Goal: Information Seeking & Learning: Learn about a topic

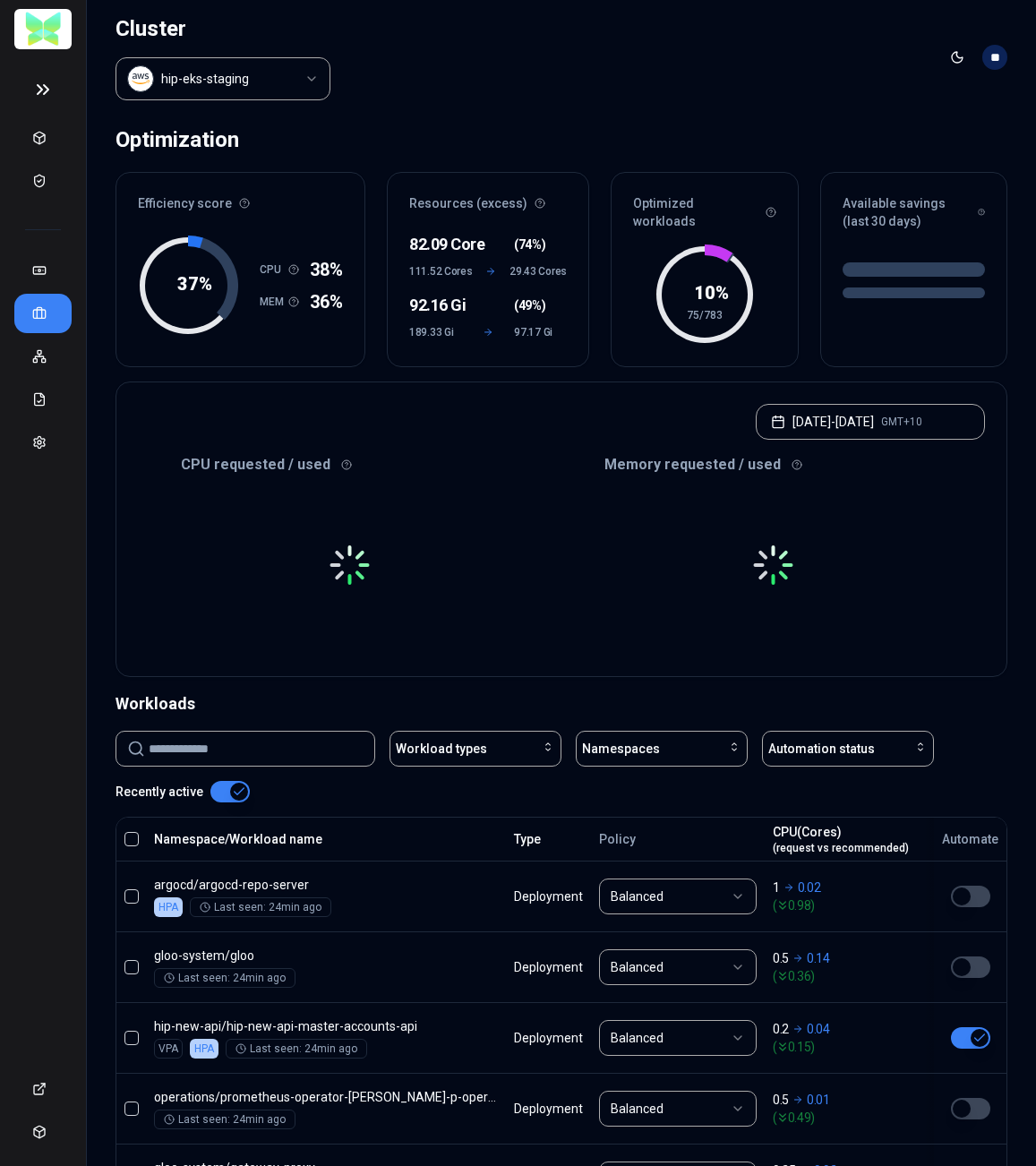
click at [525, 526] on div at bounding box center [349, 565] width 423 height 179
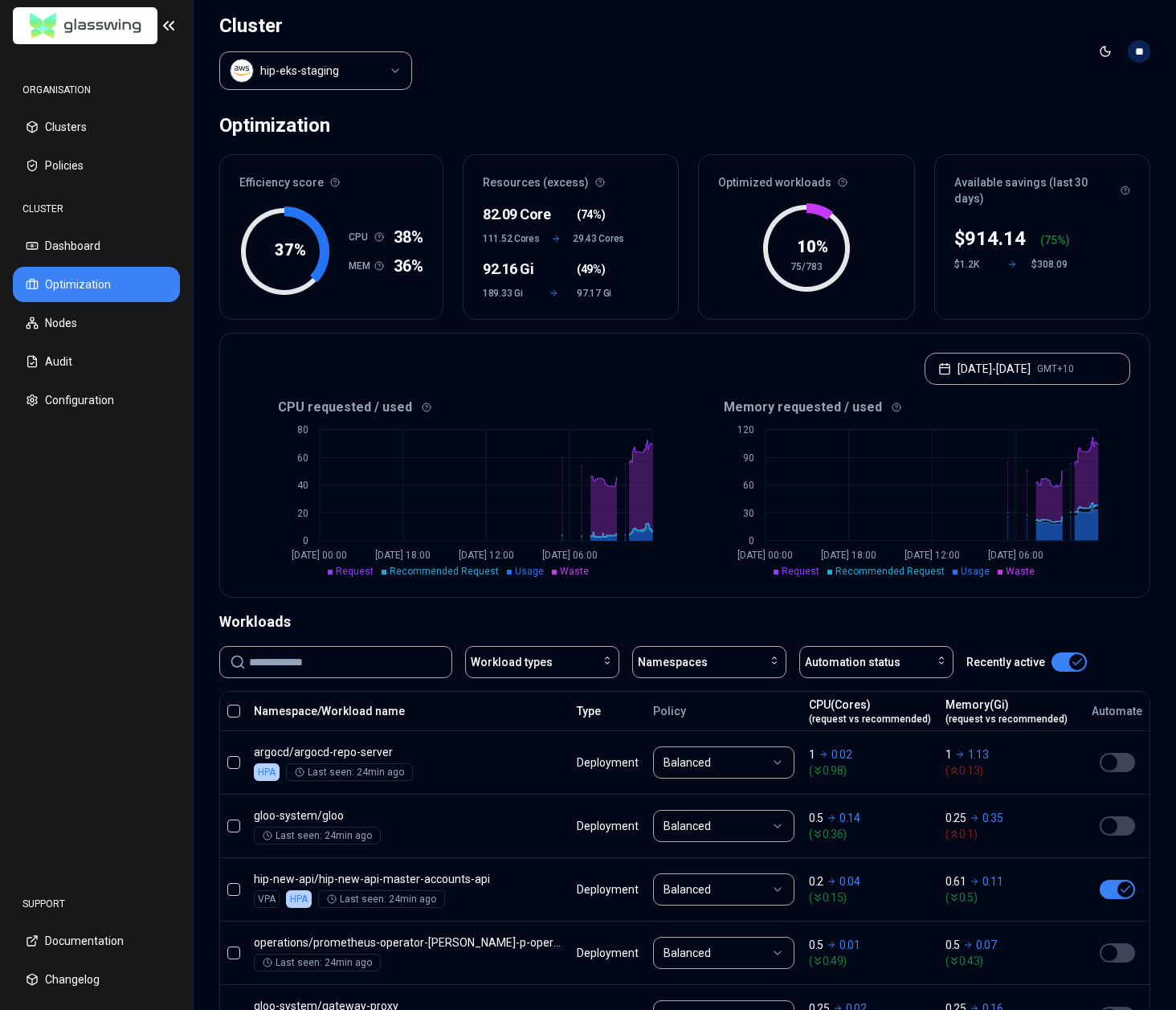
click at [362, 75] on html "ORGANISATION Clusters Policies CLUSTER Dashboard Optimization Nodes Audit Confi…" at bounding box center [588, 505] width 1176 height 1010
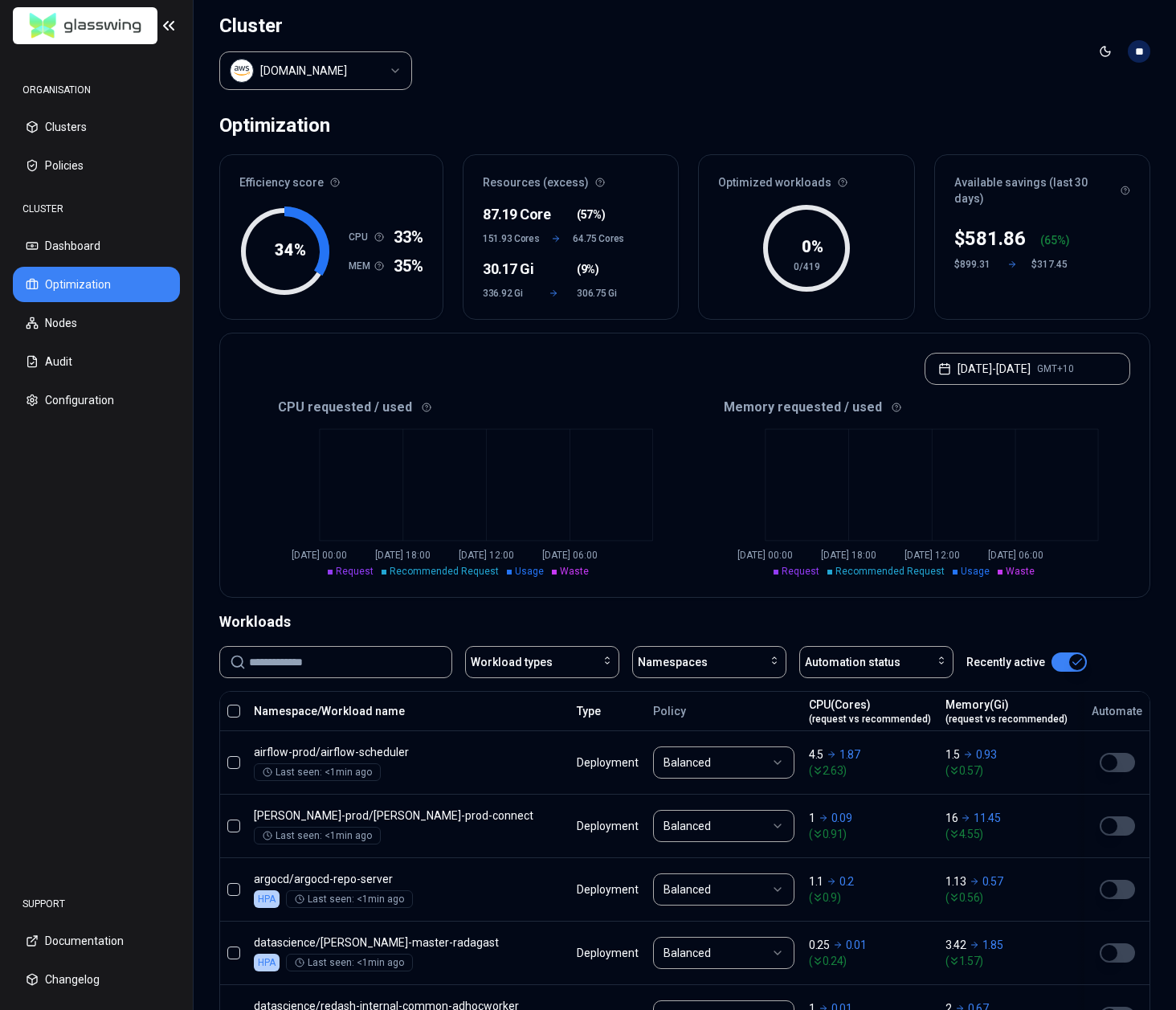
click at [414, 231] on span "33%" at bounding box center [408, 237] width 30 height 22
click at [413, 270] on span "35%" at bounding box center [408, 266] width 30 height 22
click at [928, 264] on div "$ 581.86 ( 65 %) $899.31 $317.45" at bounding box center [1042, 268] width 214 height 103
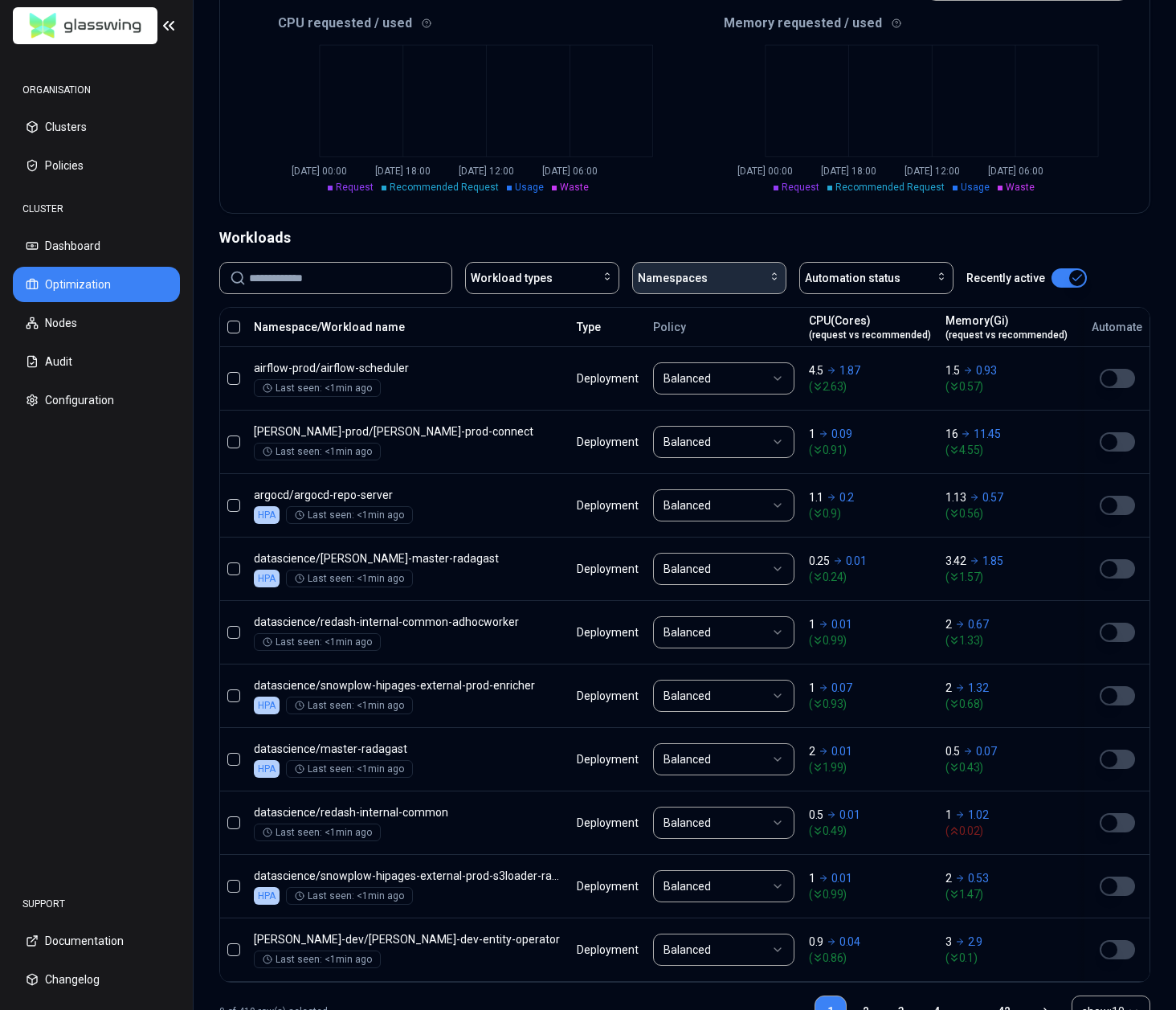
scroll to position [435, 0]
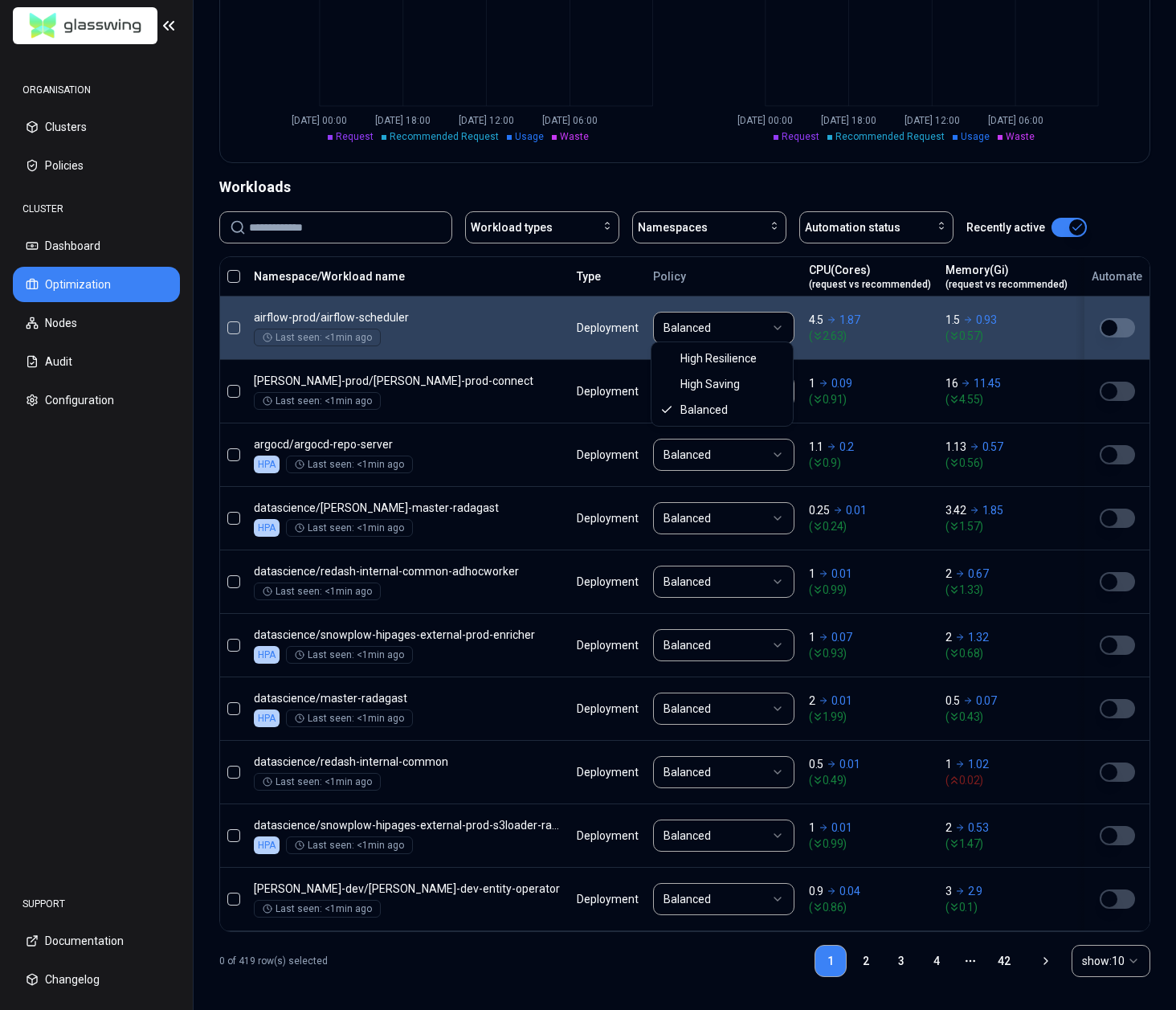
click at [774, 328] on html "ORGANISATION Clusters Policies CLUSTER Dashboard Optimization Nodes Audit Confi…" at bounding box center [588, 505] width 1176 height 1010
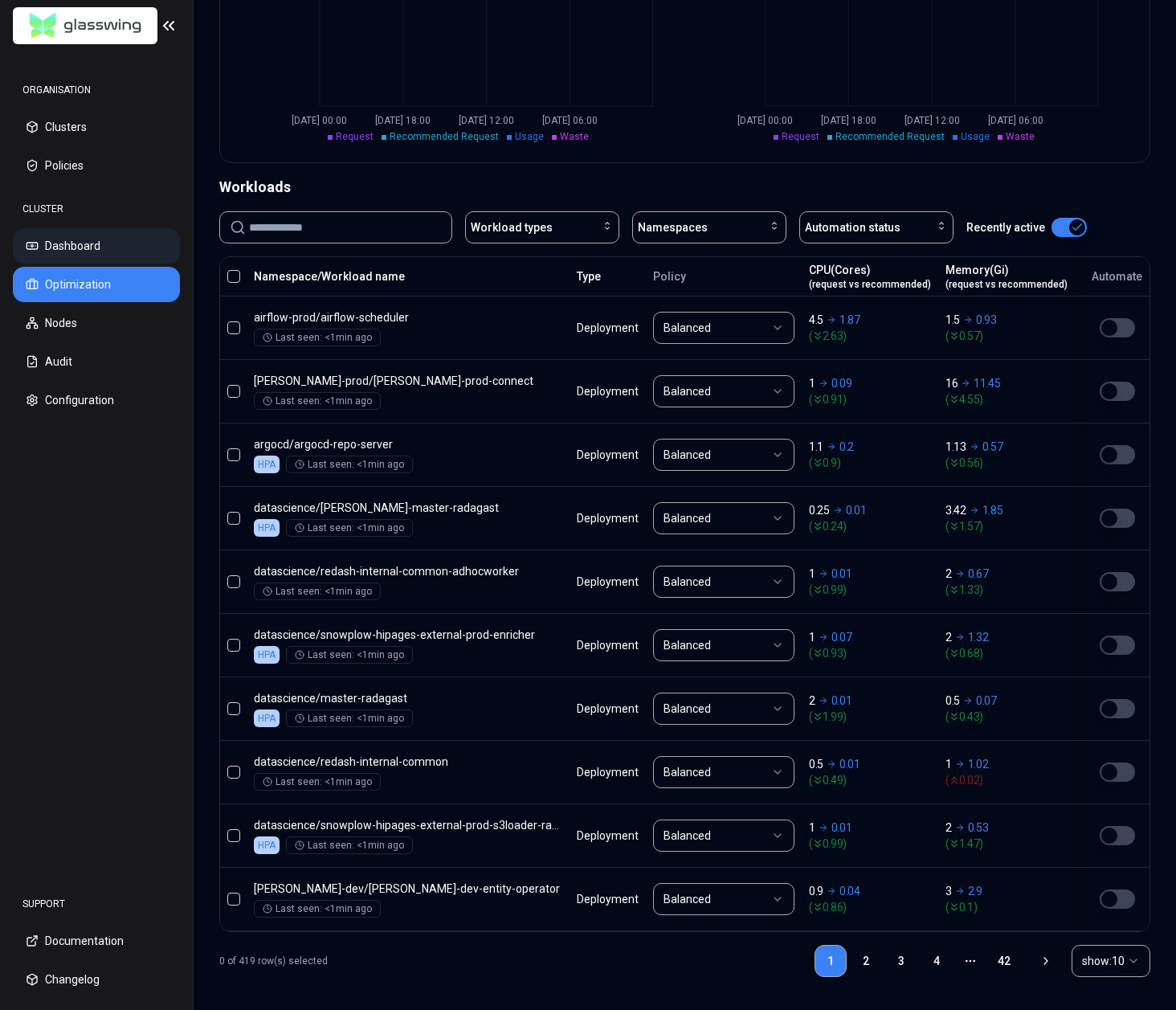
click at [89, 248] on button "Dashboard" at bounding box center [96, 245] width 167 height 35
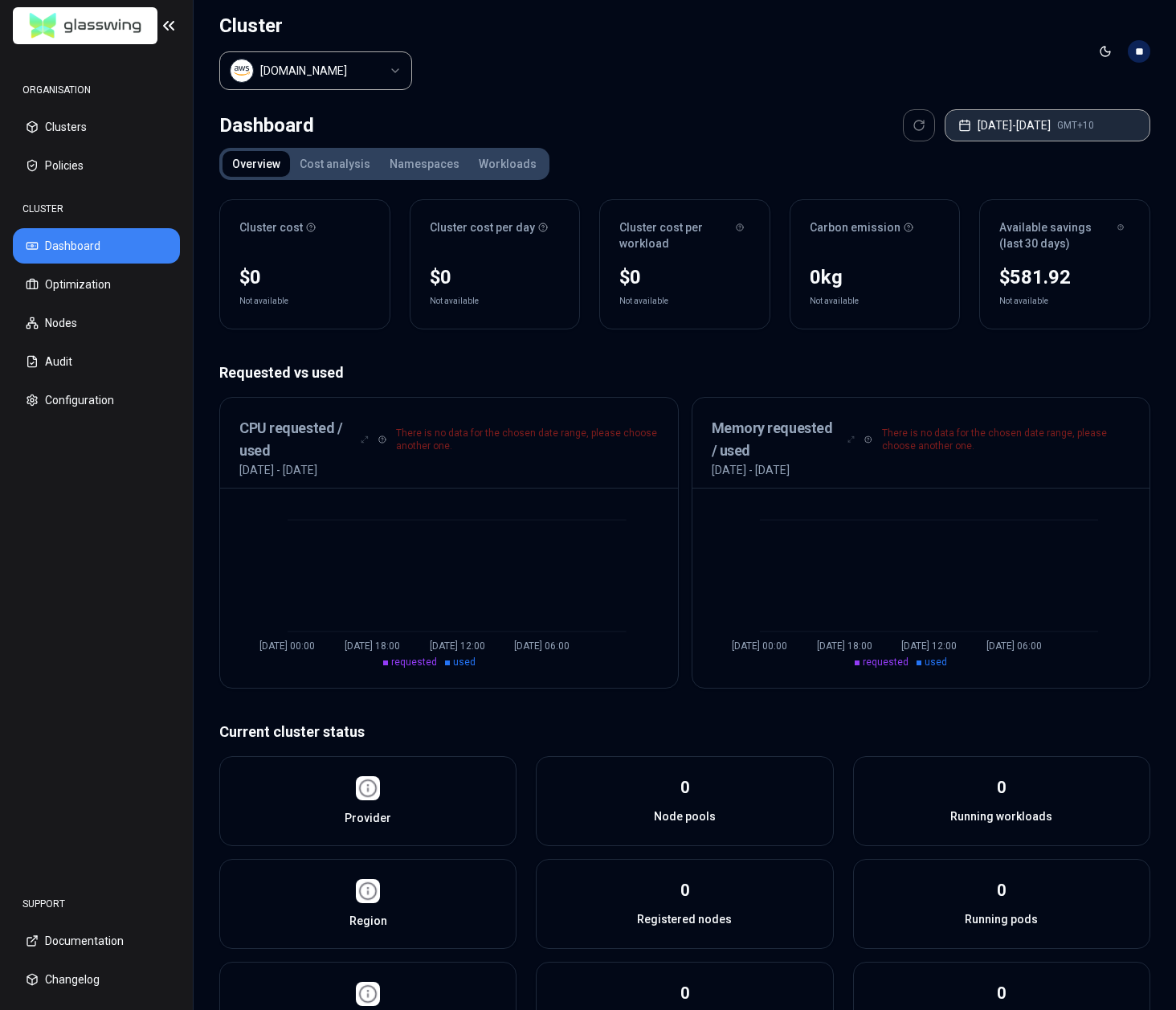
click at [928, 126] on button "[DATE] - [DATE] GMT+10" at bounding box center [1047, 124] width 206 height 32
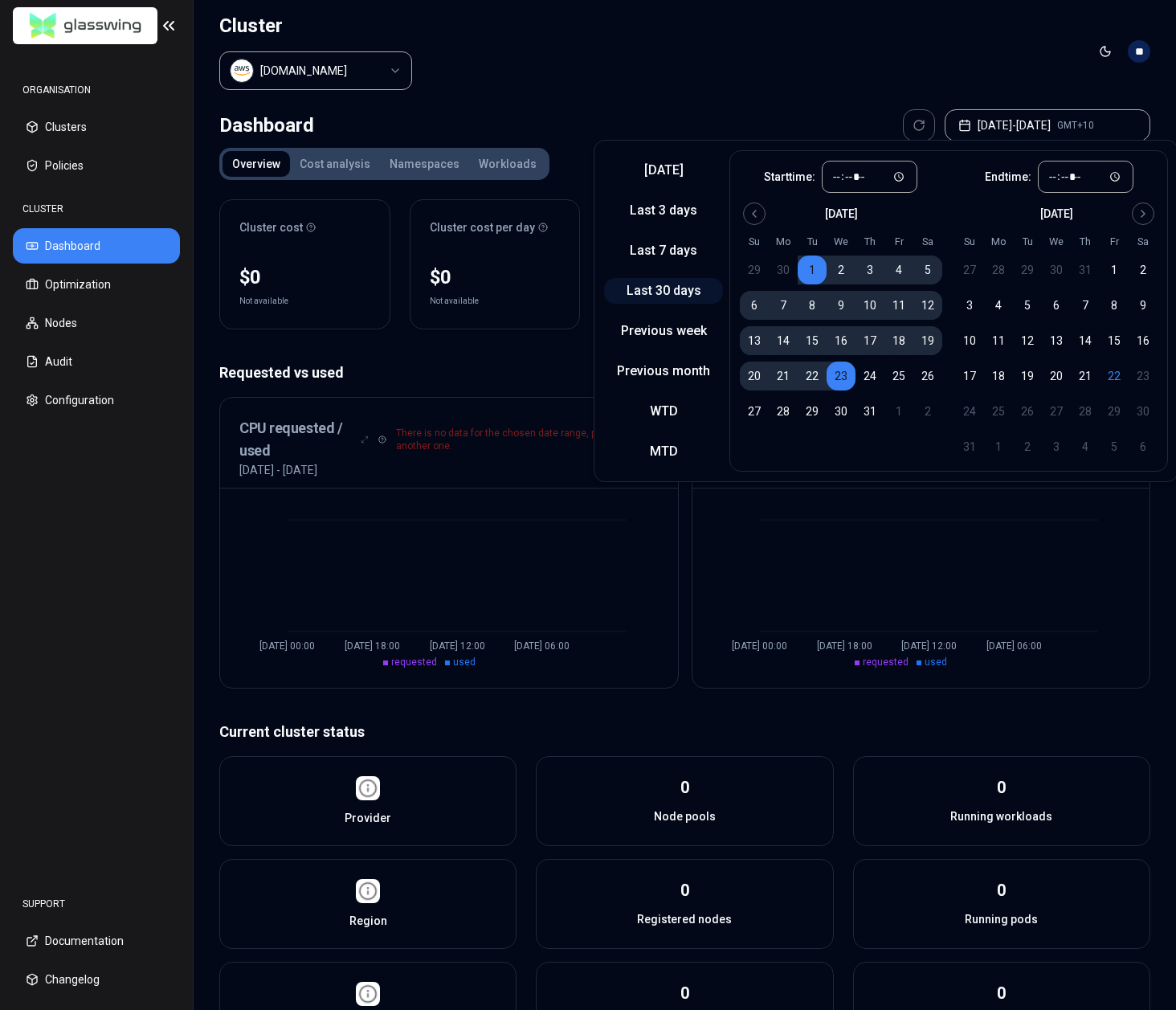
click at [680, 283] on button "Last 30 days" at bounding box center [663, 291] width 119 height 26
type input "*****"
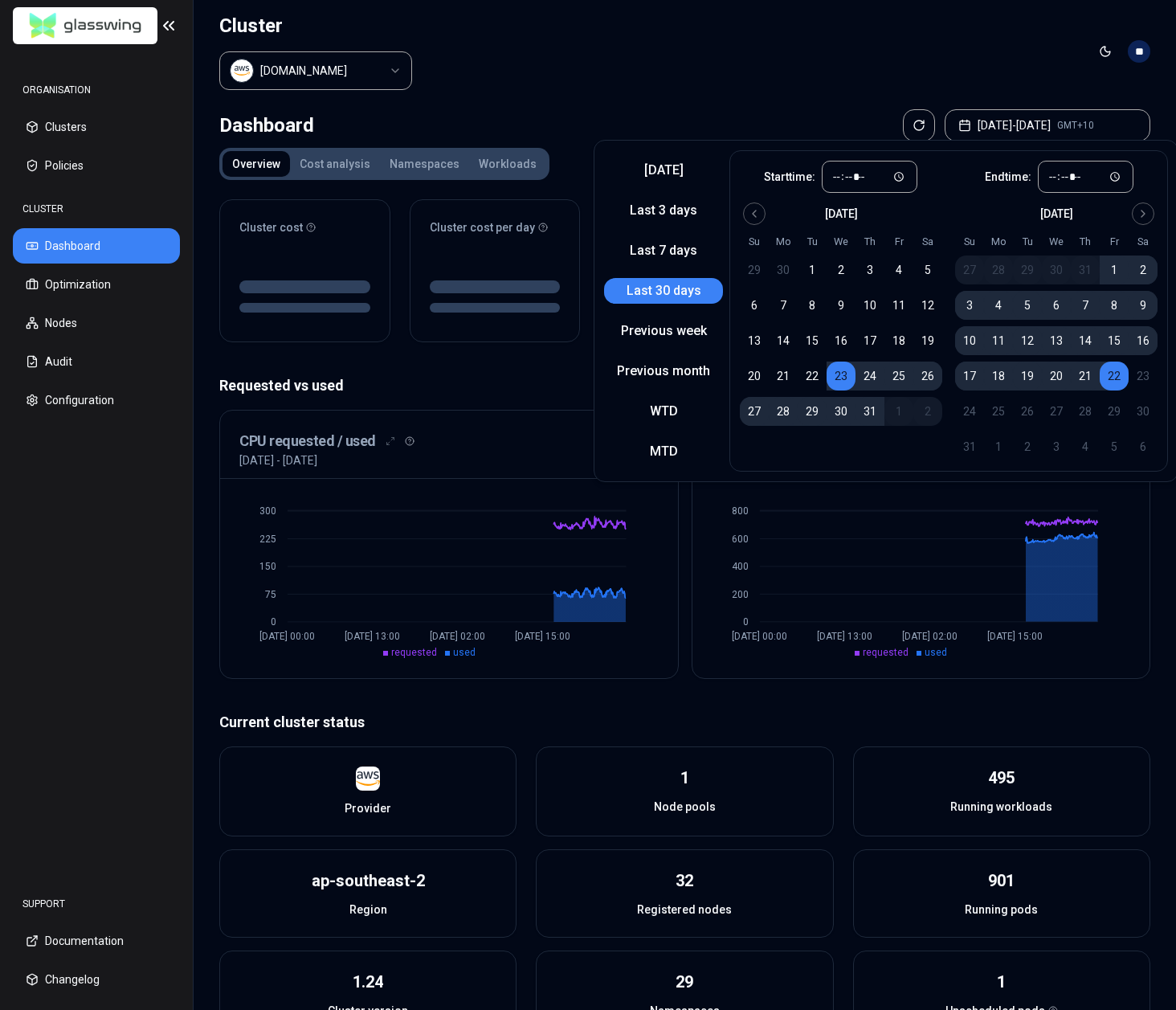
click at [797, 59] on header "Cluster [DOMAIN_NAME] Toggle theme **" at bounding box center [685, 51] width 982 height 103
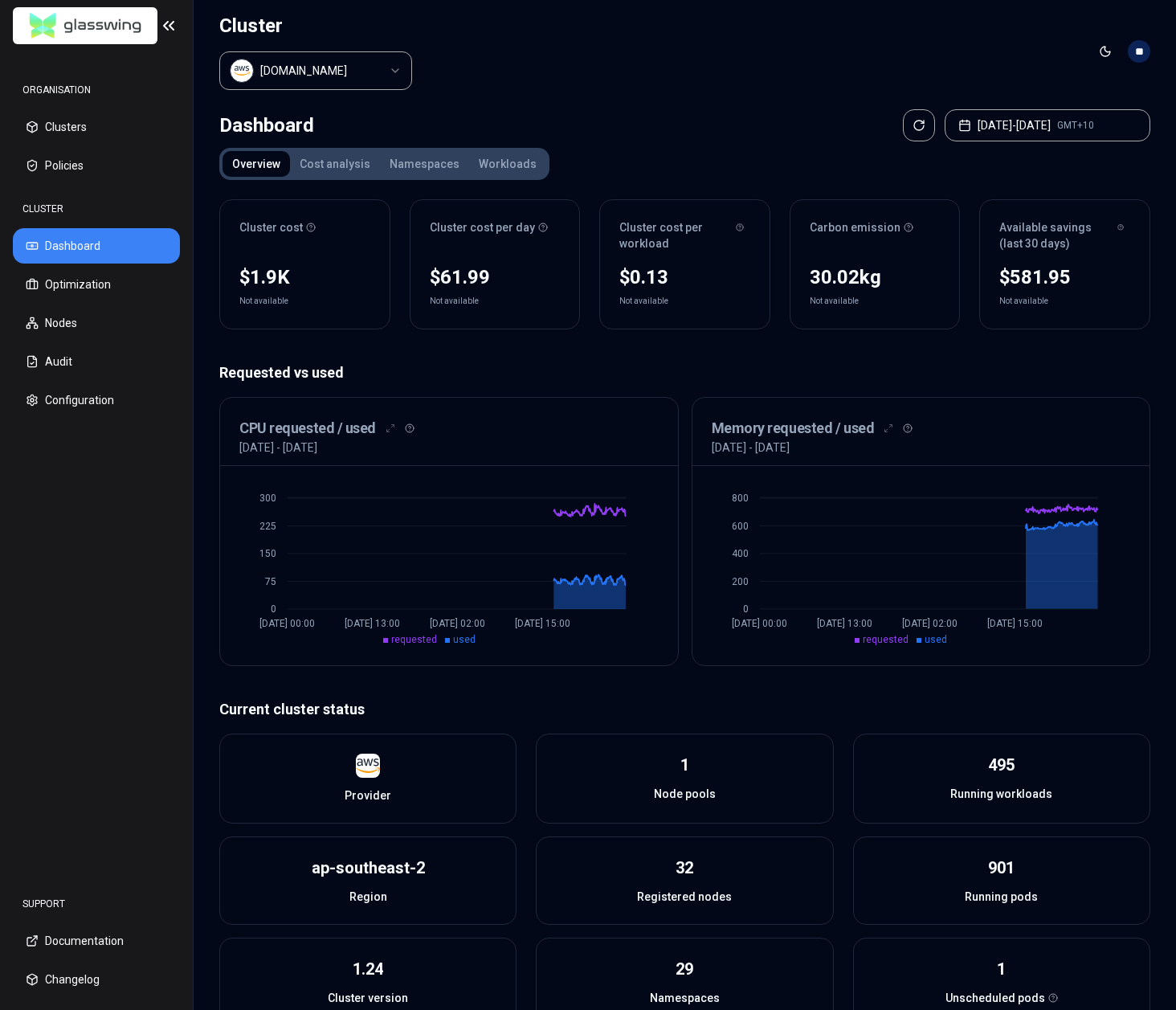
click at [353, 165] on button "Cost analysis" at bounding box center [334, 164] width 90 height 26
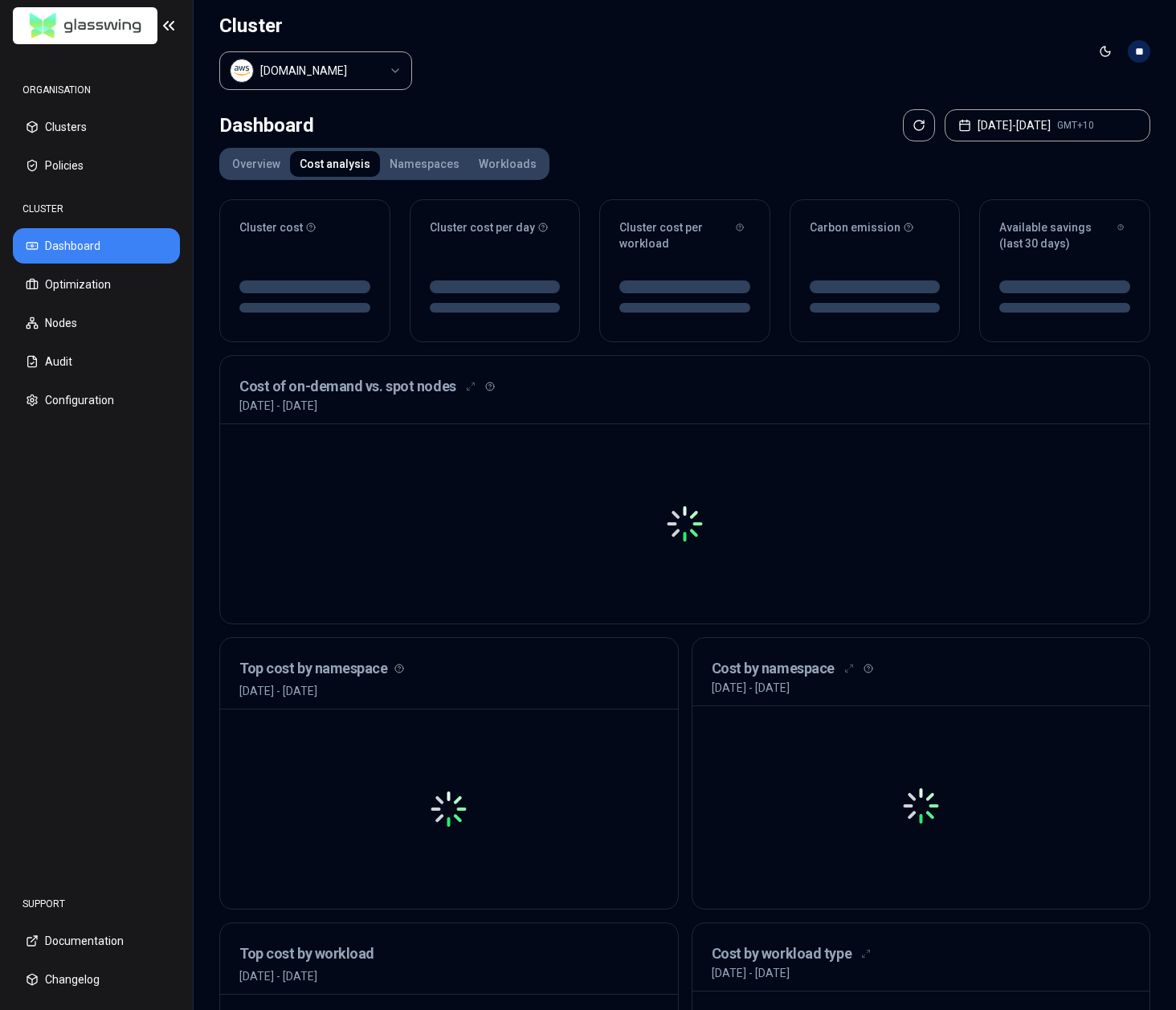
click at [345, 159] on button "Cost analysis" at bounding box center [334, 164] width 90 height 26
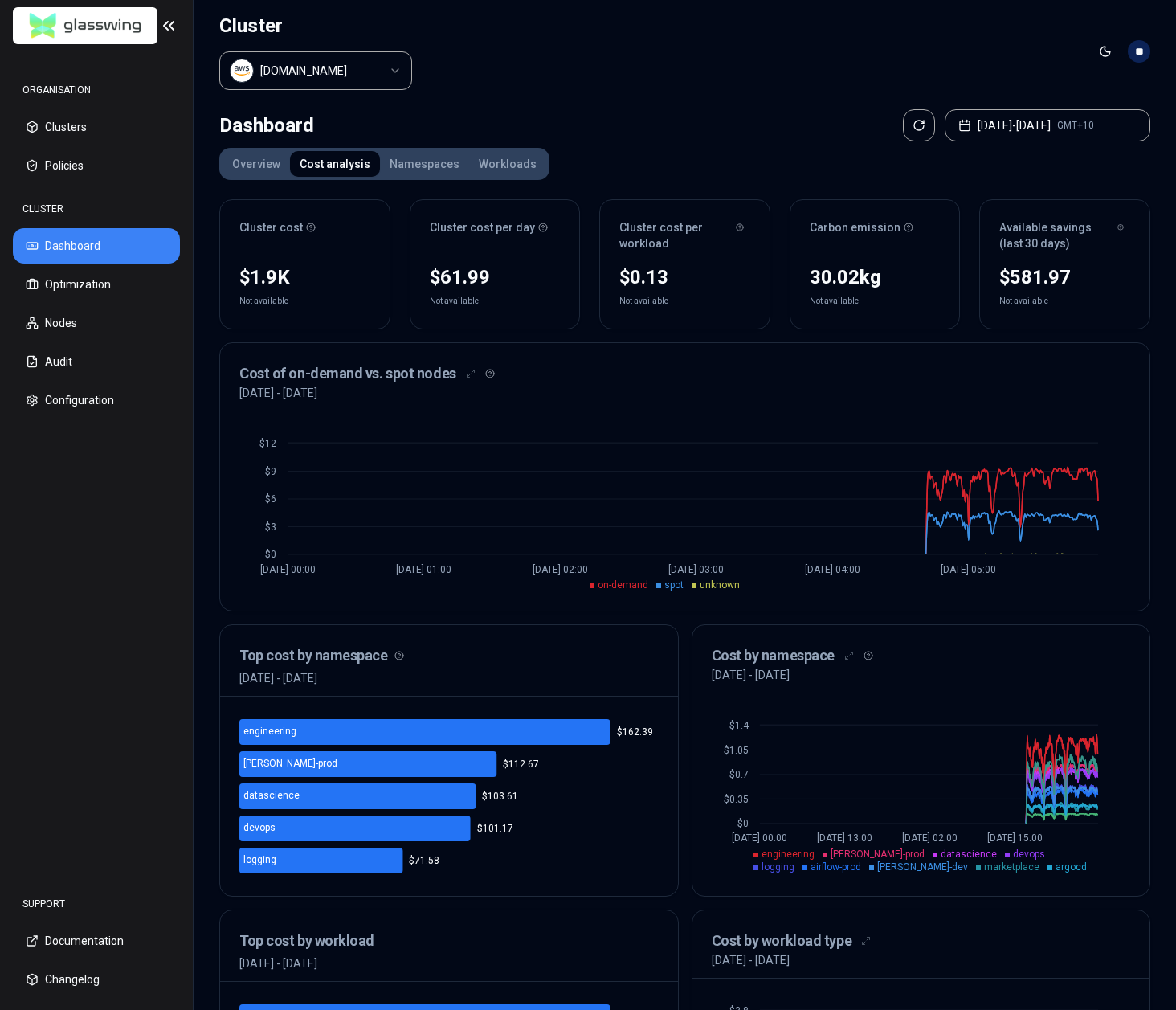
click at [874, 274] on div "30.02 kg" at bounding box center [875, 277] width 131 height 26
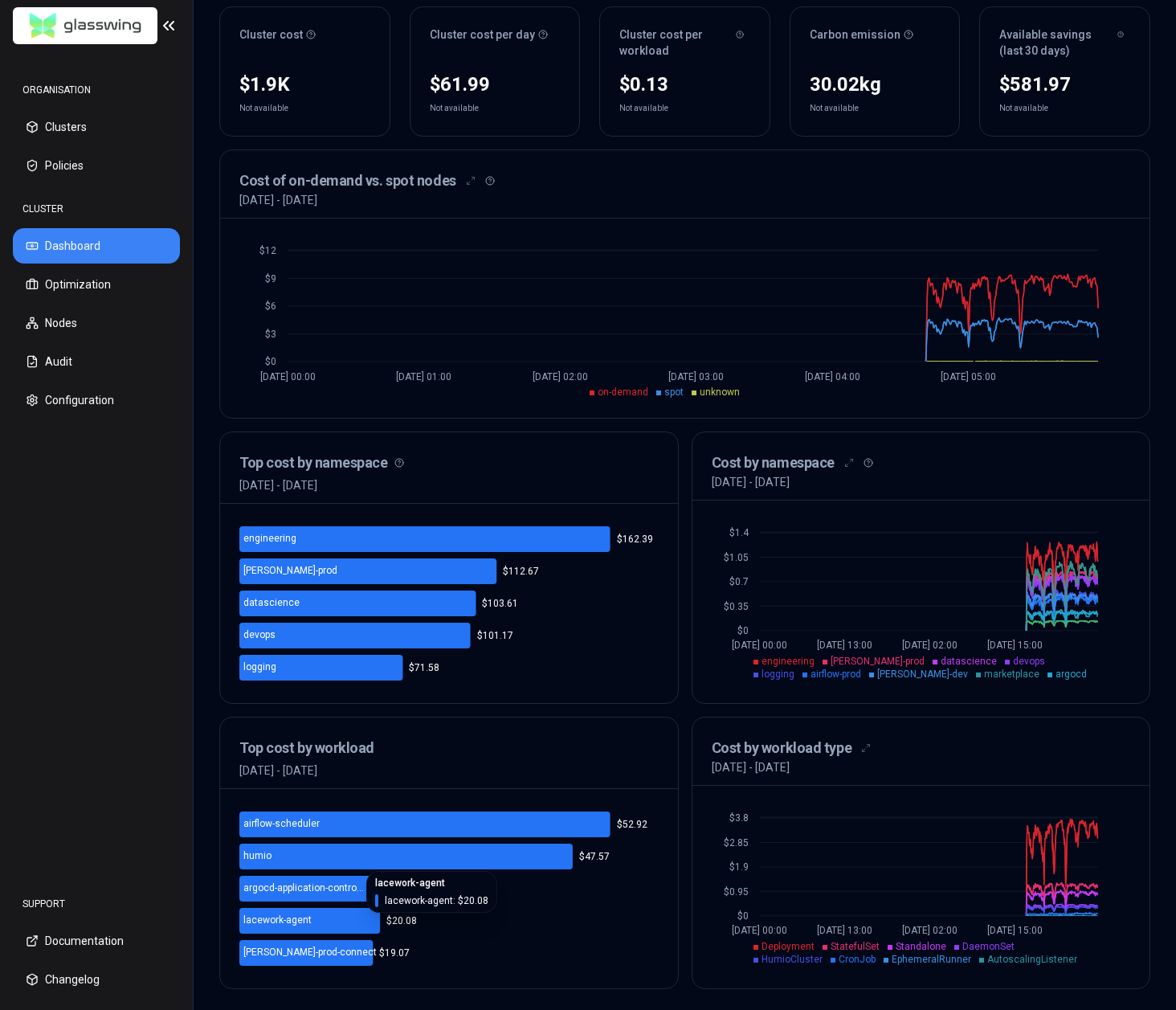
click at [519, 922] on icon "airflow-scheduler humio argocd-application-contro... lacework-agent [PERSON_NAM…" at bounding box center [448, 888] width 419 height 160
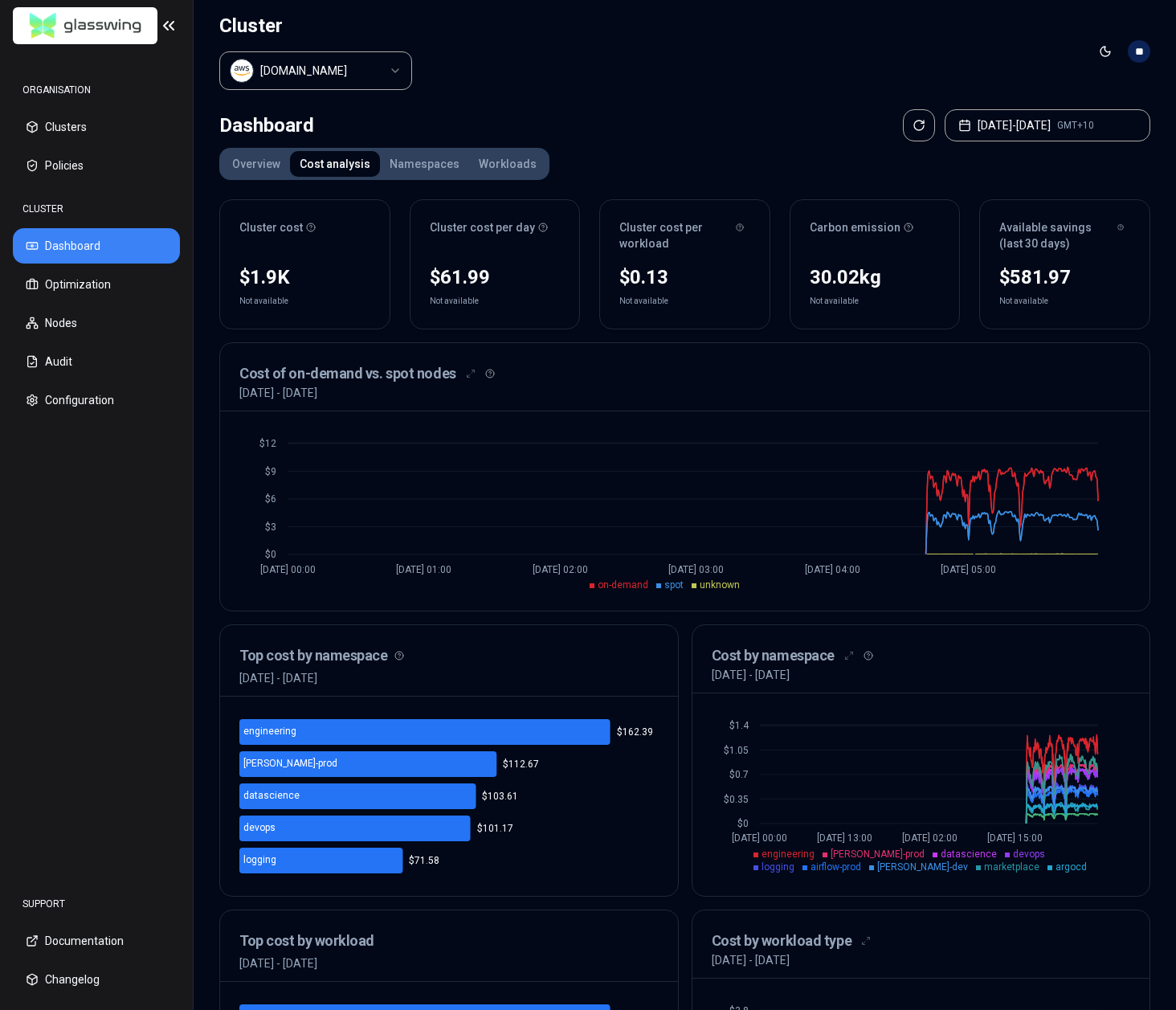
click at [425, 159] on button "Namespaces" at bounding box center [424, 164] width 89 height 26
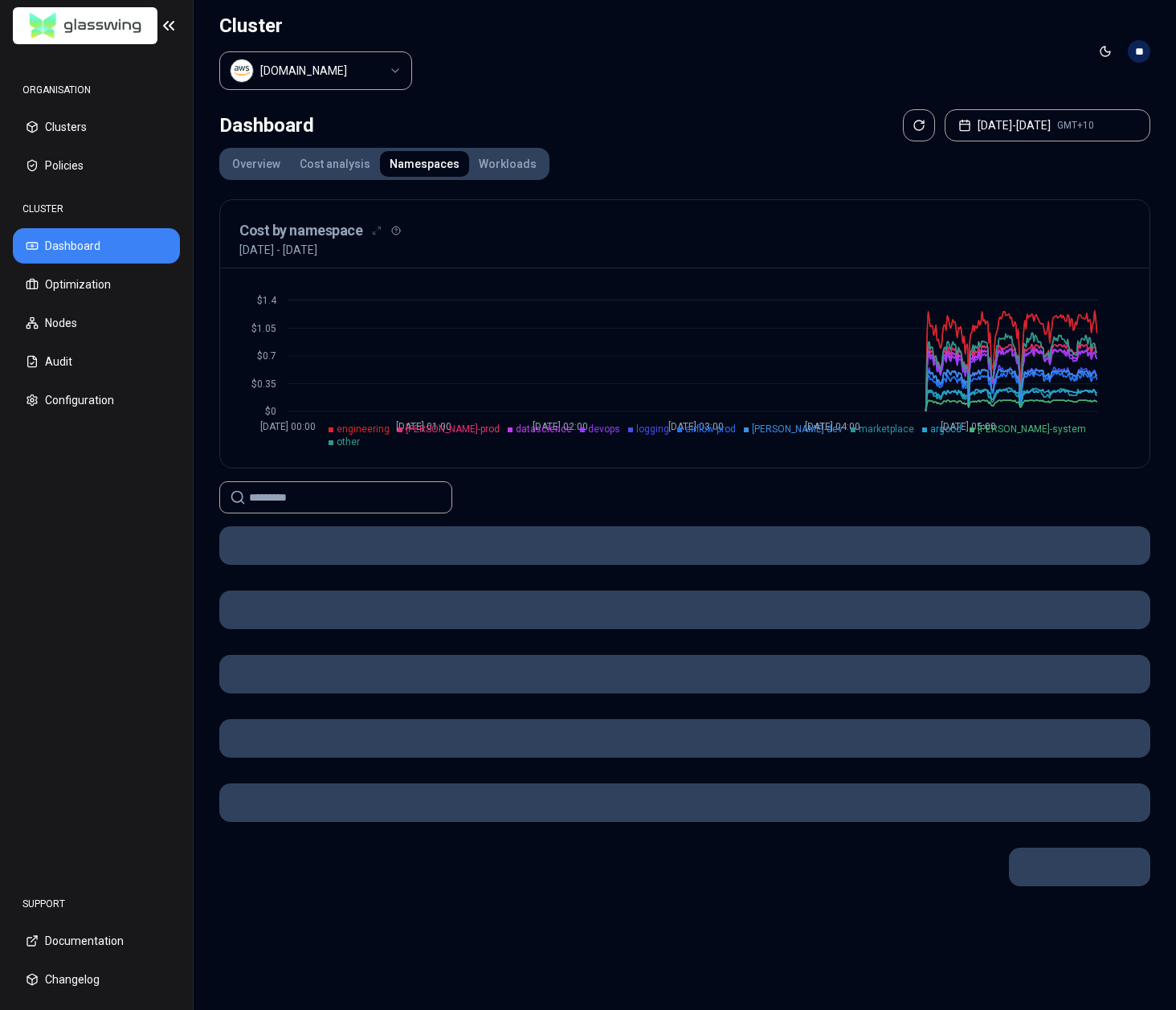
click at [389, 435] on span "engineering" at bounding box center [363, 429] width 53 height 11
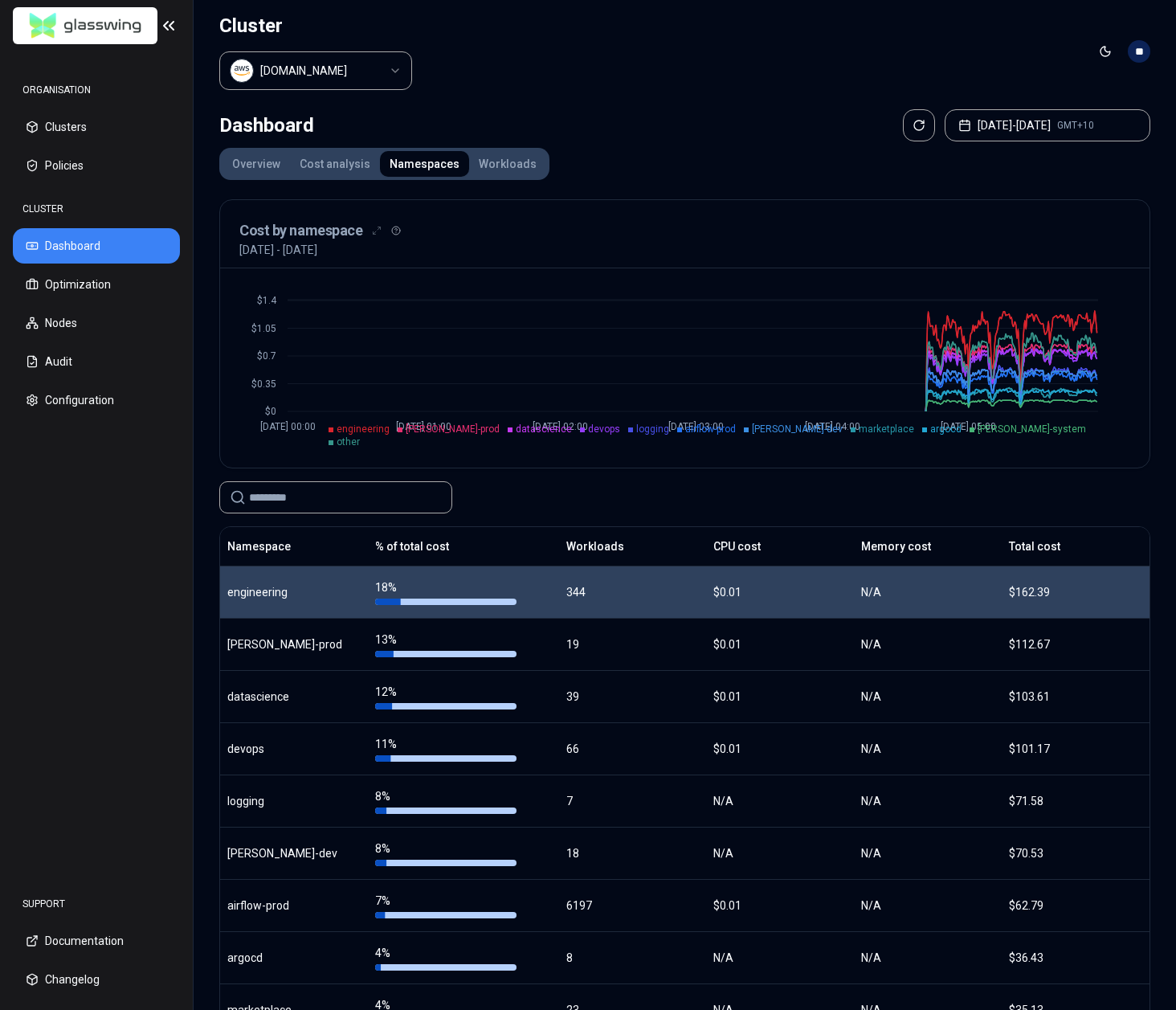
scroll to position [158, 0]
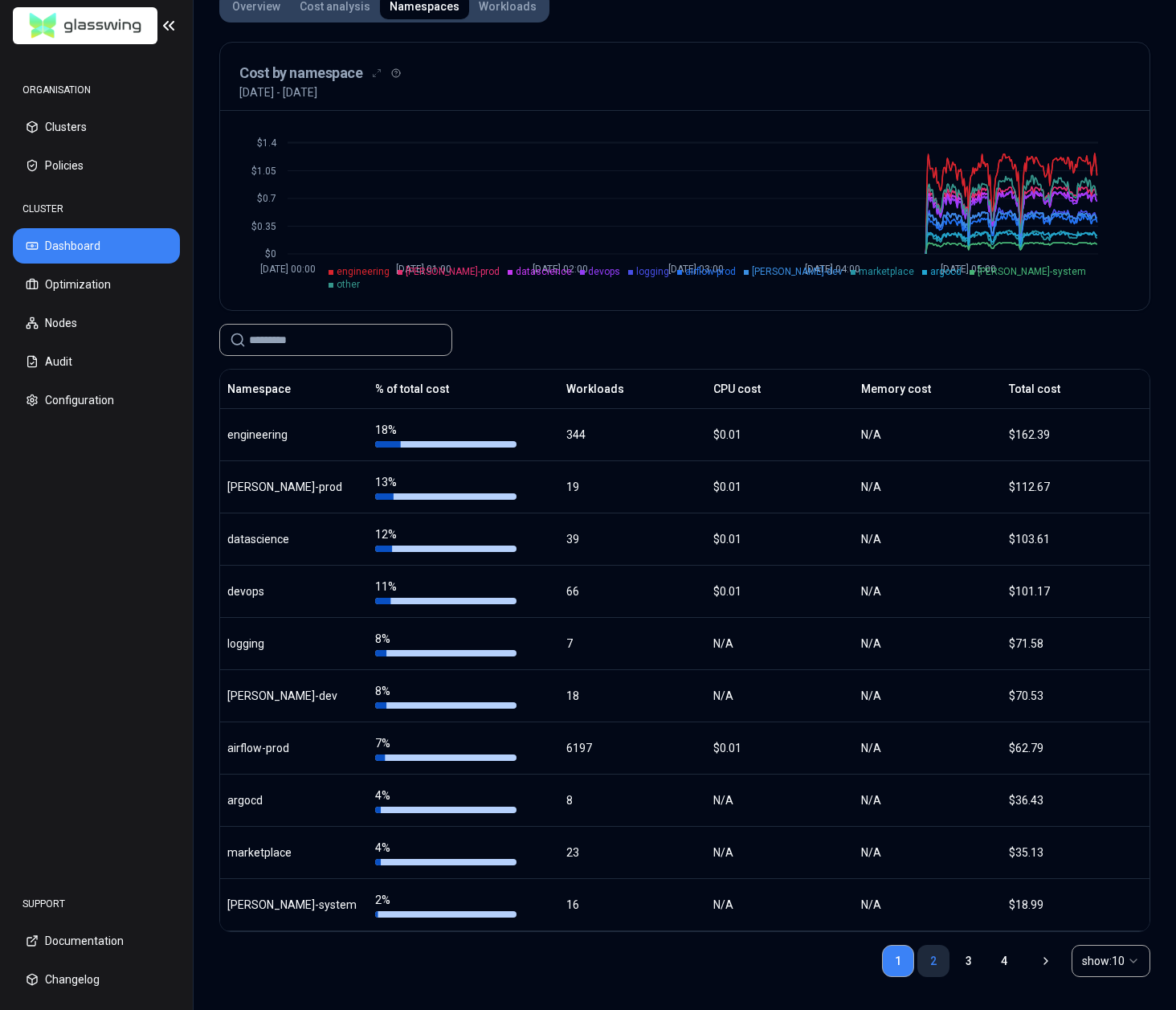
click at [928, 963] on link "2" at bounding box center [933, 960] width 32 height 32
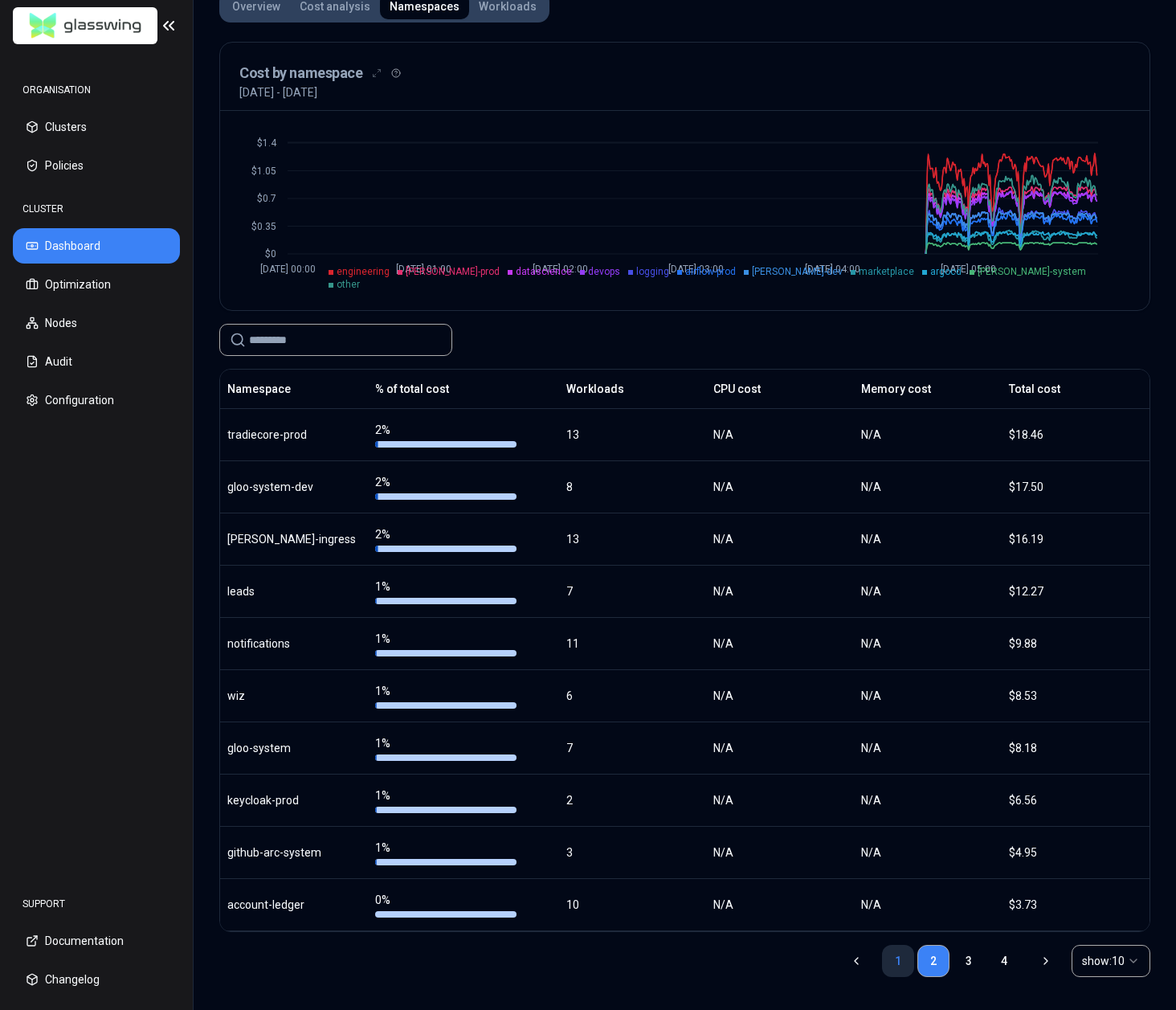
click at [890, 957] on link "1" at bounding box center [897, 960] width 32 height 32
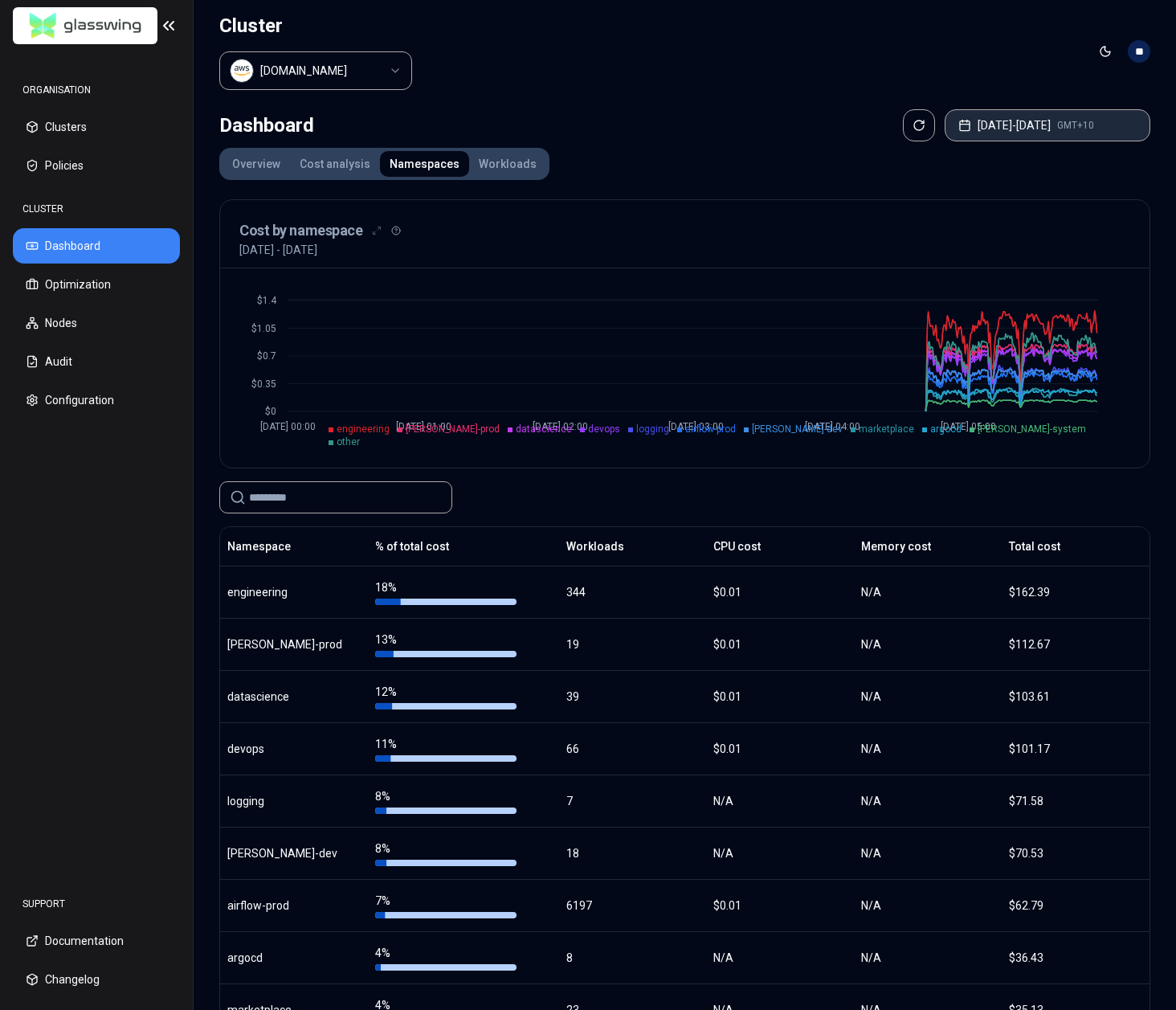
click at [928, 121] on button "[DATE] - [DATE] GMT+10" at bounding box center [1047, 124] width 206 height 32
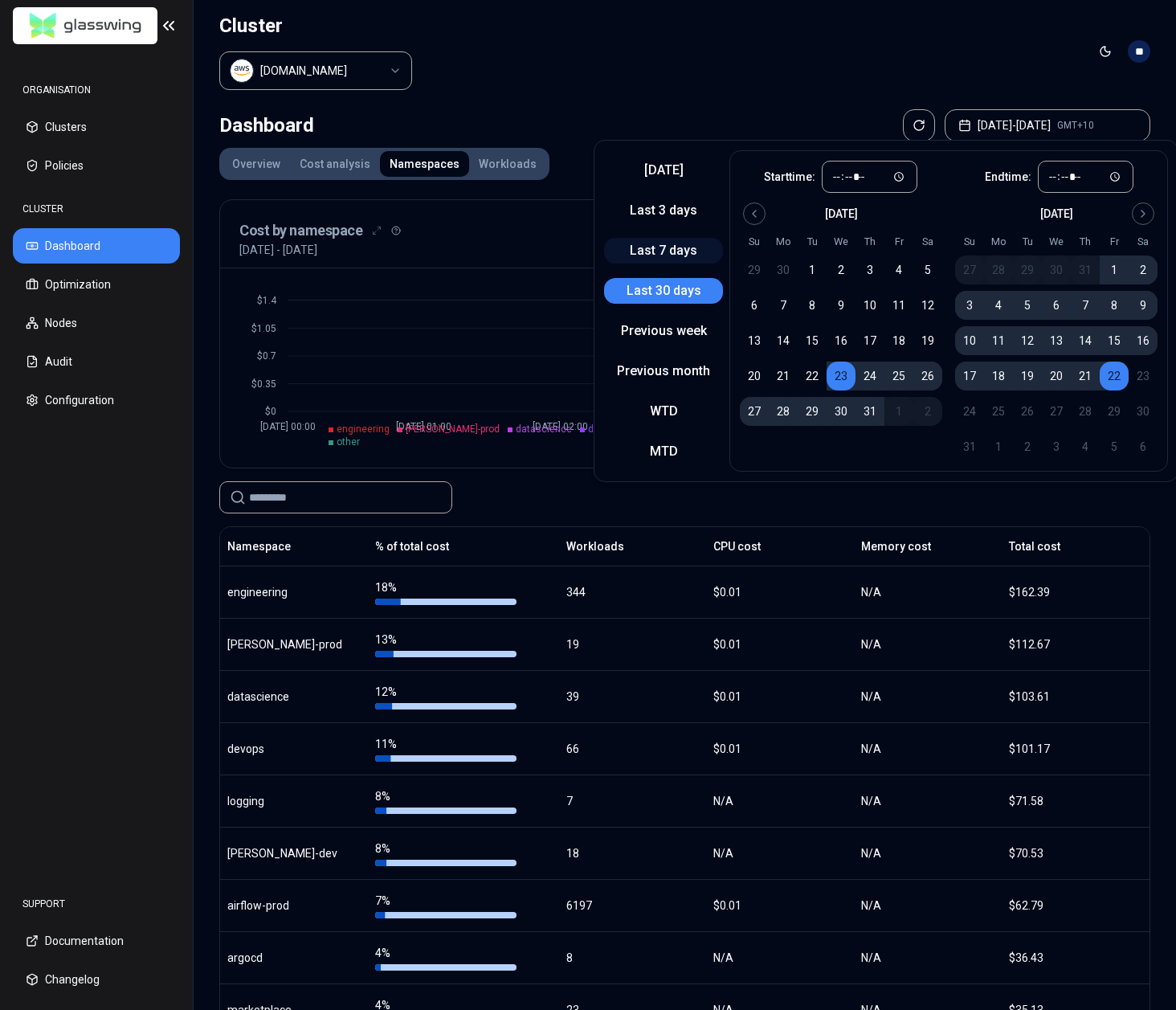
click at [688, 258] on button "Last 7 days" at bounding box center [663, 250] width 119 height 26
type input "*****"
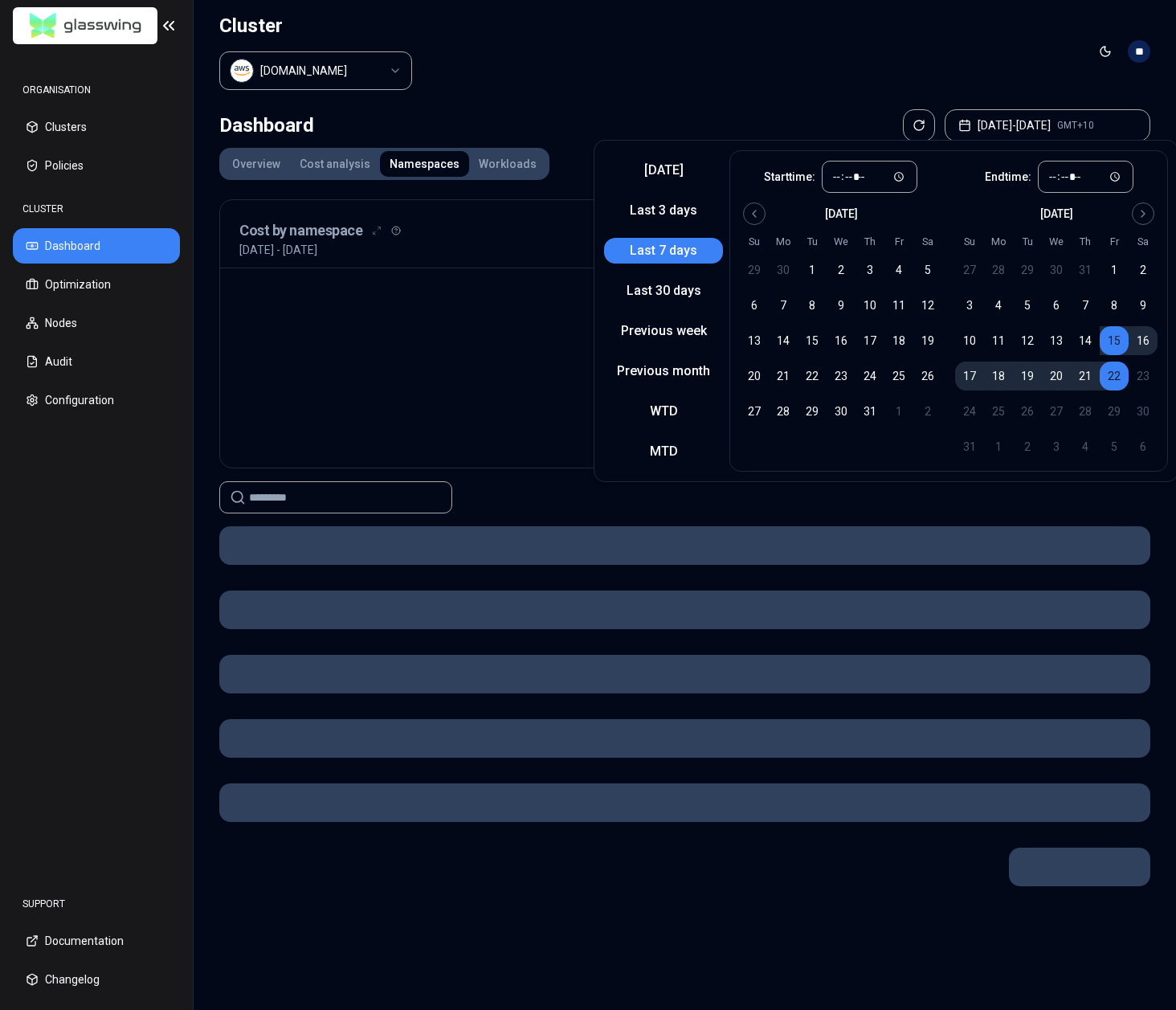
click at [550, 64] on header "Cluster [DOMAIN_NAME] Toggle theme **" at bounding box center [685, 51] width 982 height 103
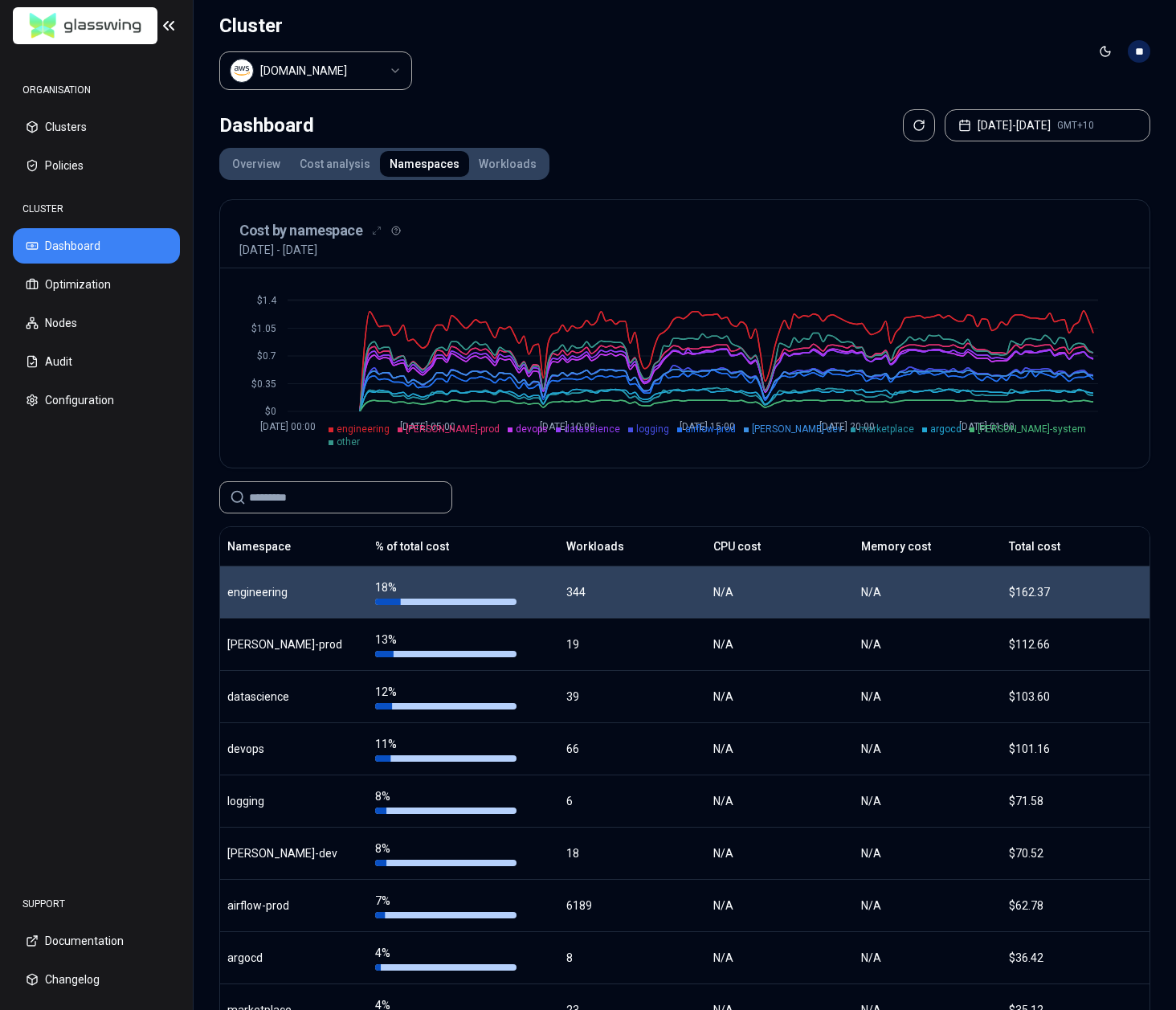
click at [273, 588] on div "engineering" at bounding box center [294, 592] width 134 height 16
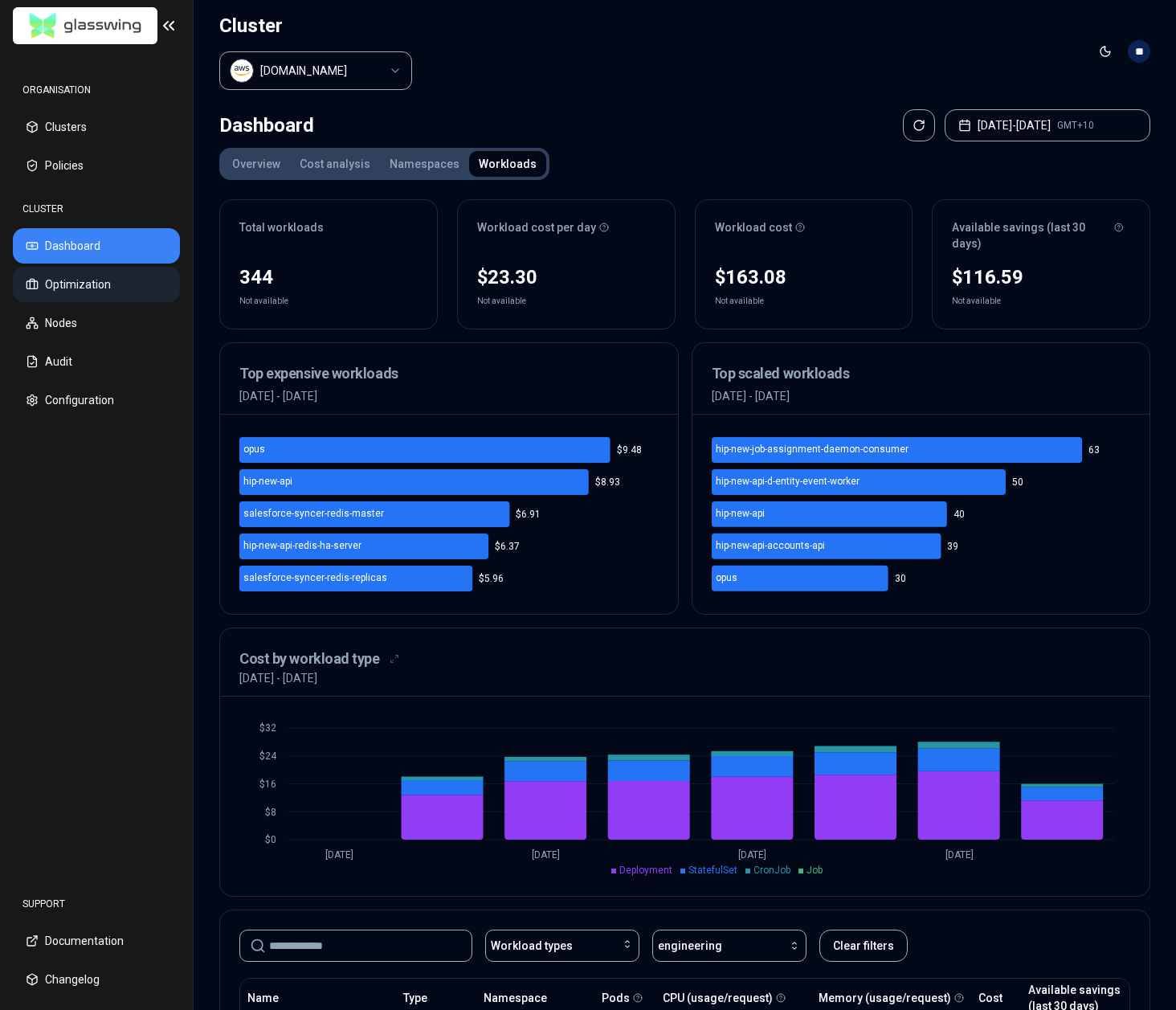
click at [102, 287] on button "Optimization" at bounding box center [96, 284] width 167 height 35
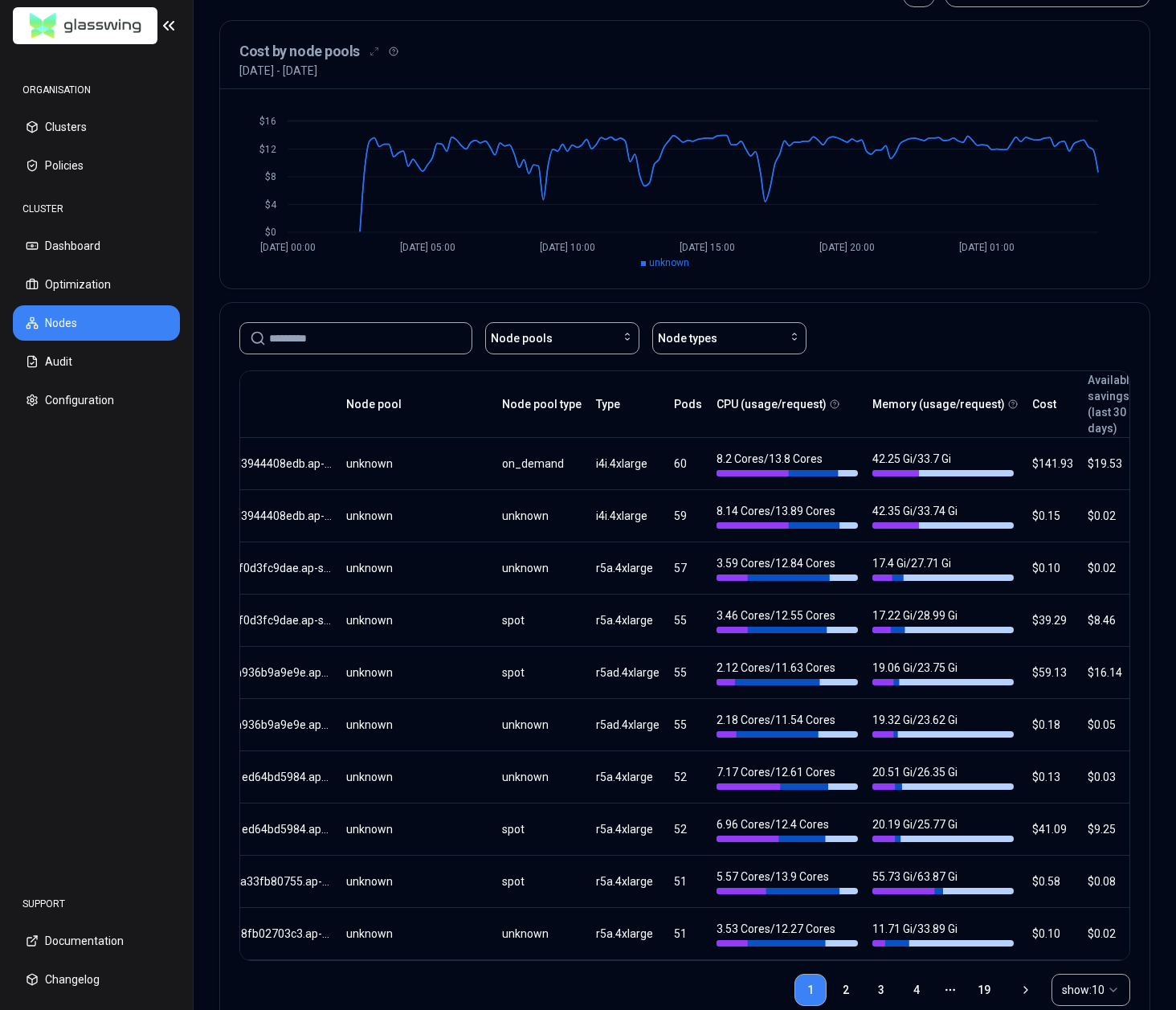
scroll to position [184, 0]
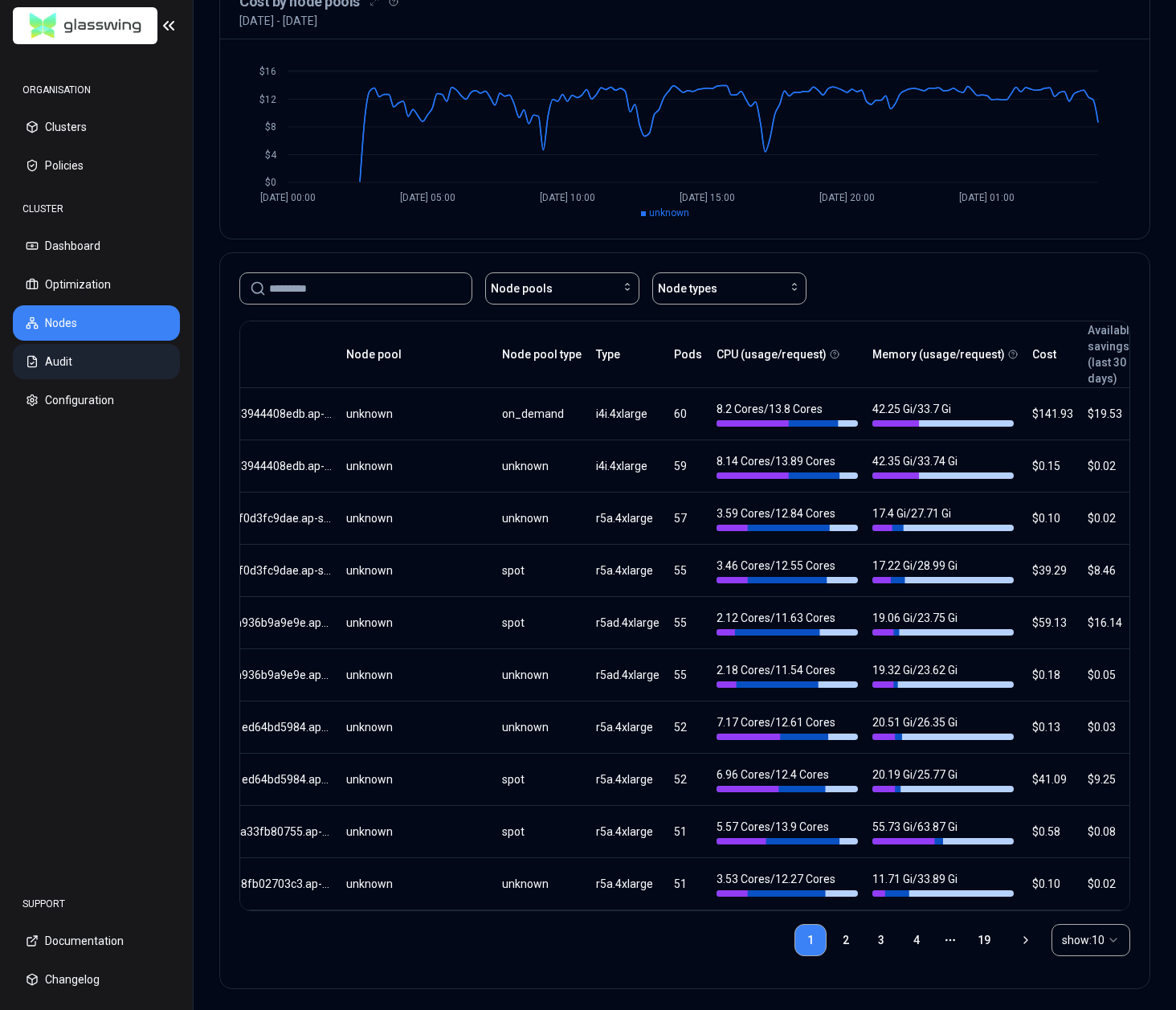
click at [125, 365] on button "Audit" at bounding box center [96, 361] width 167 height 35
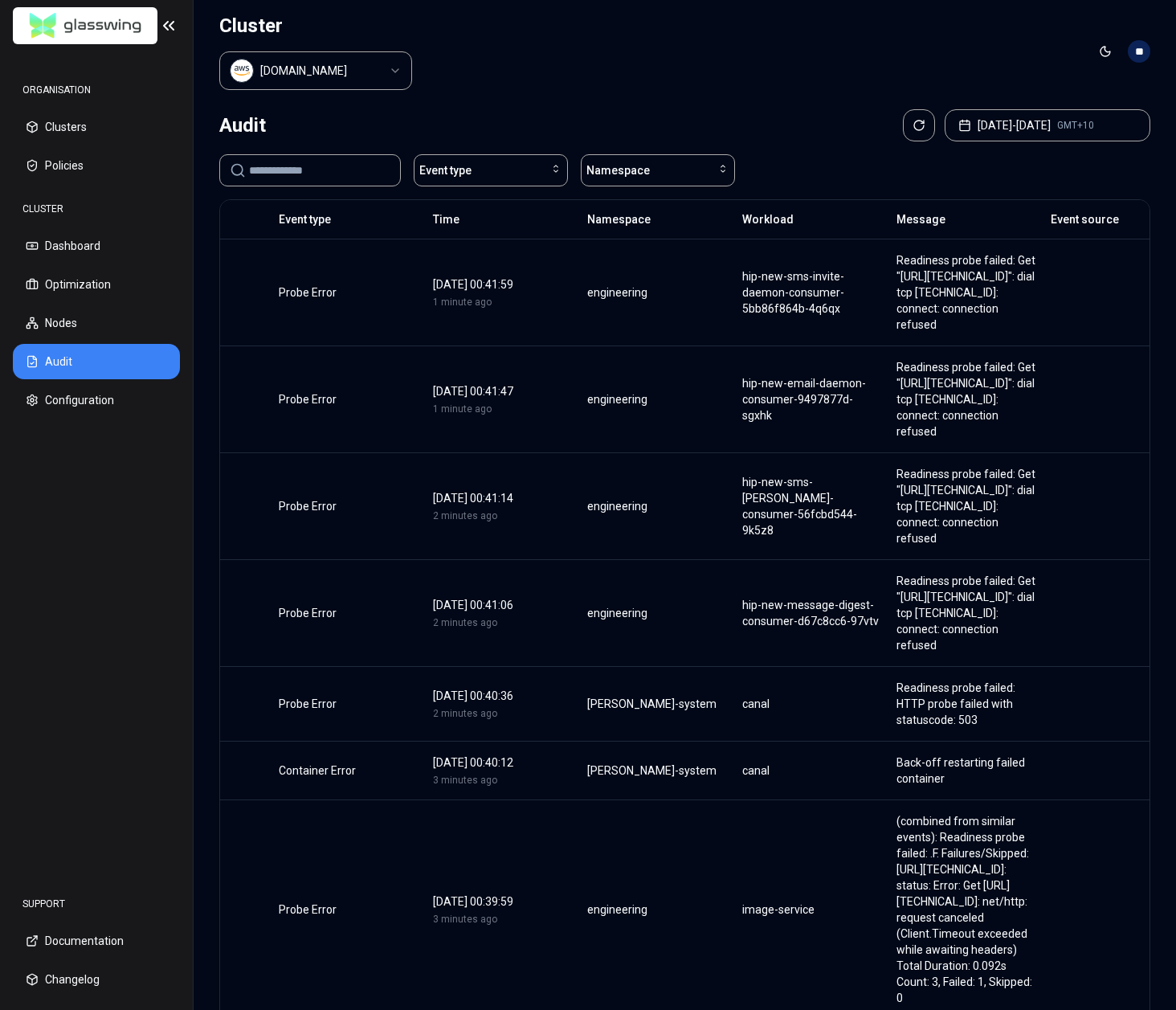
scroll to position [203, 0]
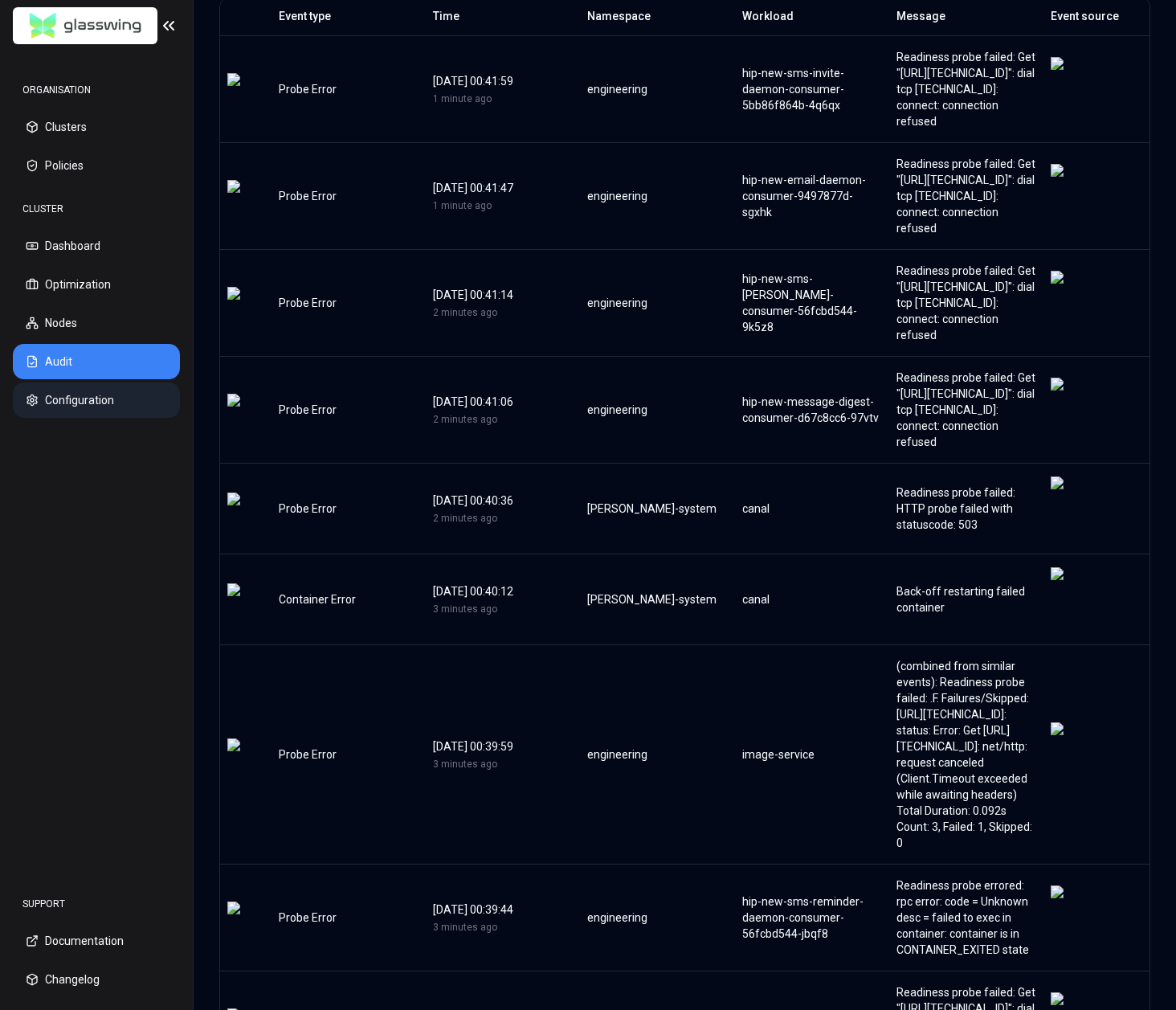
click at [116, 411] on button "Configuration" at bounding box center [96, 400] width 167 height 35
